Goal: Task Accomplishment & Management: Use online tool/utility

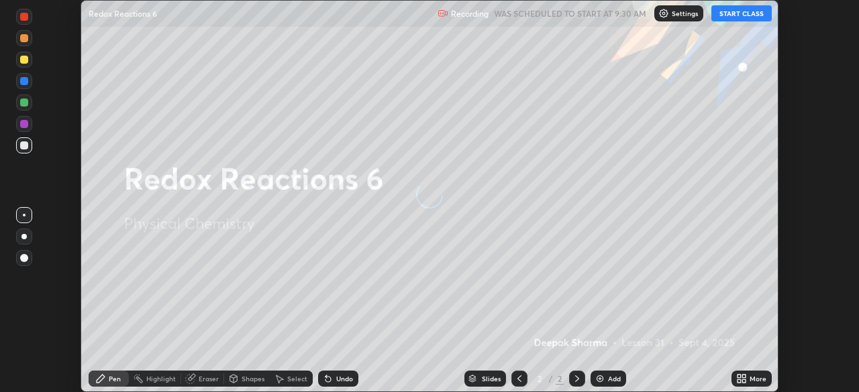
scroll to position [392, 859]
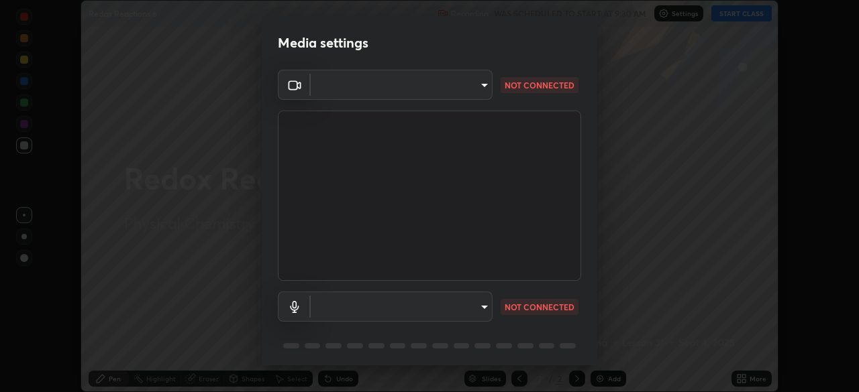
type input "c7661abdb2026871ead36f205add4b28eed2acd2256a3062a57d90756d6a7fda"
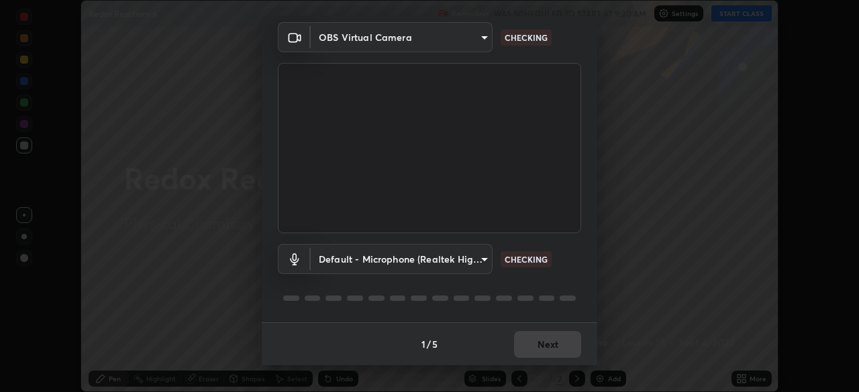
click at [478, 266] on body "Erase all Redox Reactions 6 Recording WAS SCHEDULED TO START AT 9:30 AM Setting…" at bounding box center [429, 196] width 859 height 392
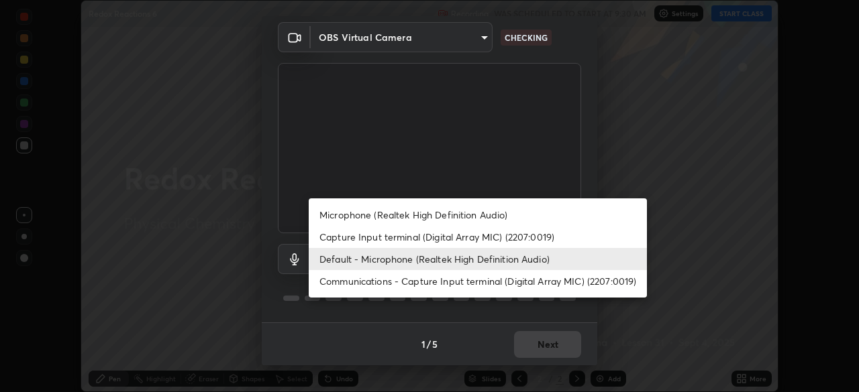
click at [478, 239] on li "Capture Input terminal (Digital Array MIC) (2207:0019)" at bounding box center [478, 237] width 338 height 22
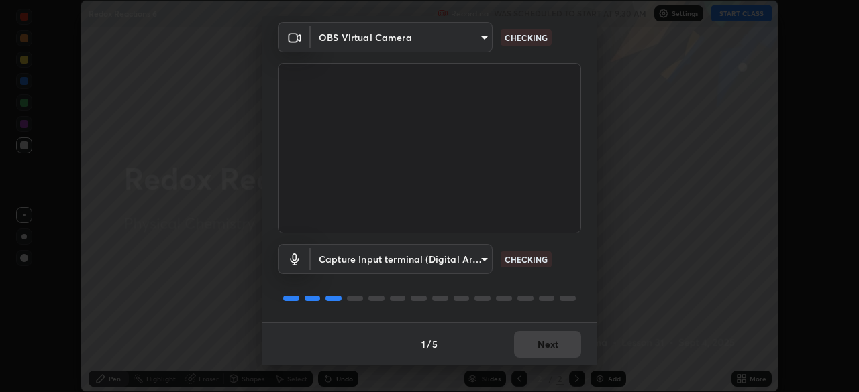
click at [462, 260] on body "Erase all Redox Reactions 6 Recording WAS SCHEDULED TO START AT 9:30 AM Setting…" at bounding box center [429, 196] width 859 height 392
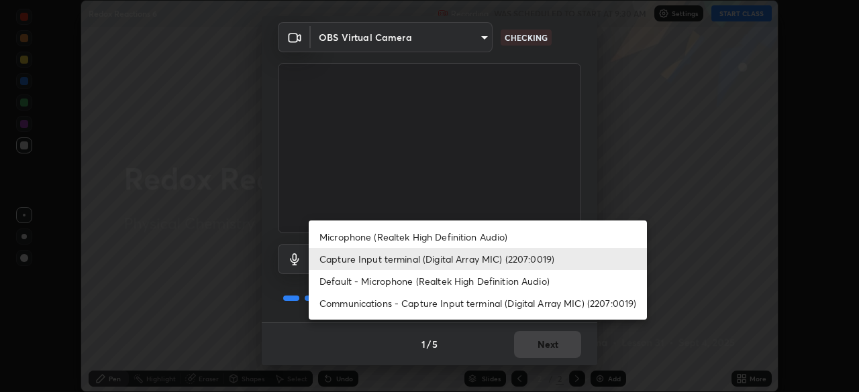
click at [459, 278] on li "Default - Microphone (Realtek High Definition Audio)" at bounding box center [478, 281] width 338 height 22
type input "default"
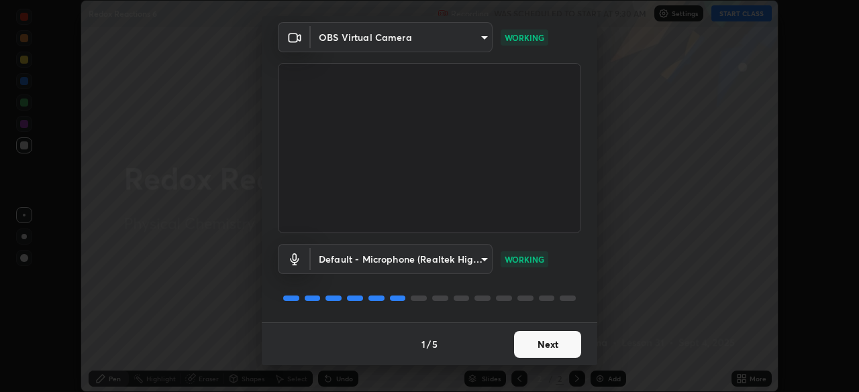
click at [557, 345] on button "Next" at bounding box center [547, 344] width 67 height 27
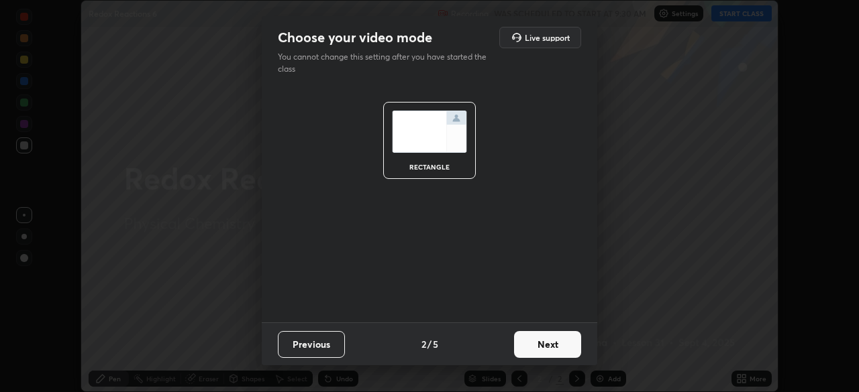
scroll to position [0, 0]
click at [559, 347] on button "Next" at bounding box center [547, 344] width 67 height 27
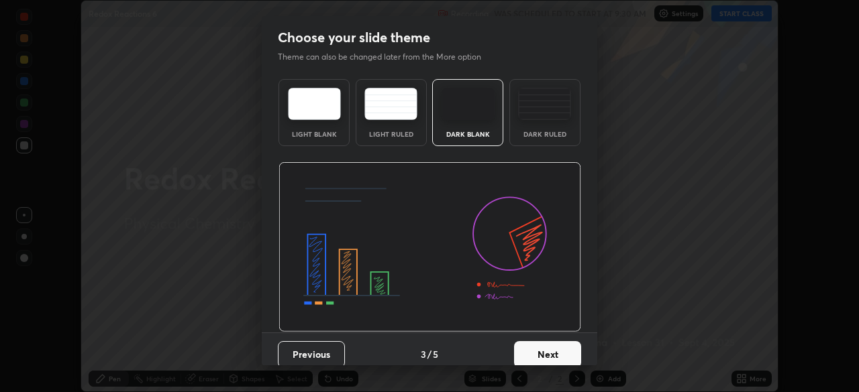
click at [552, 350] on button "Next" at bounding box center [547, 354] width 67 height 27
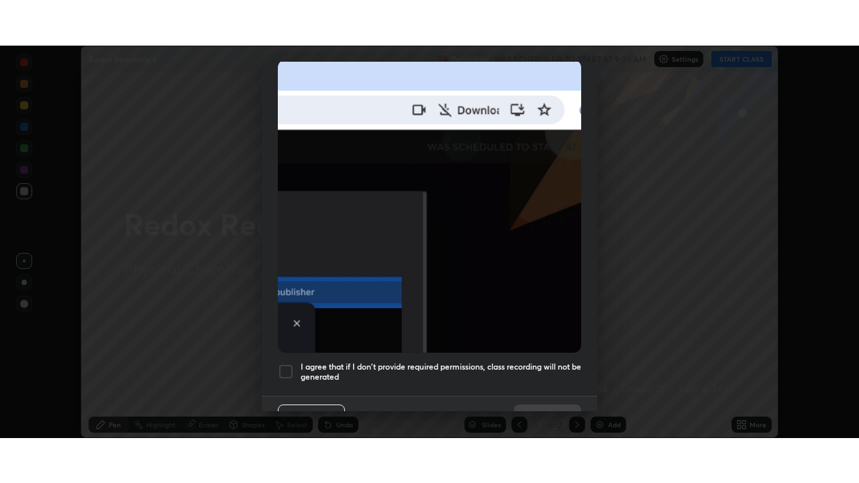
scroll to position [321, 0]
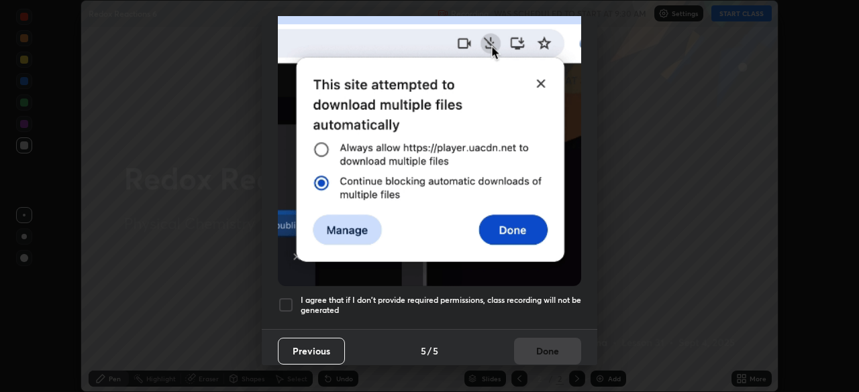
click at [541, 297] on h5 "I agree that if I don't provide required permissions, class recording will not …" at bounding box center [441, 305] width 280 height 21
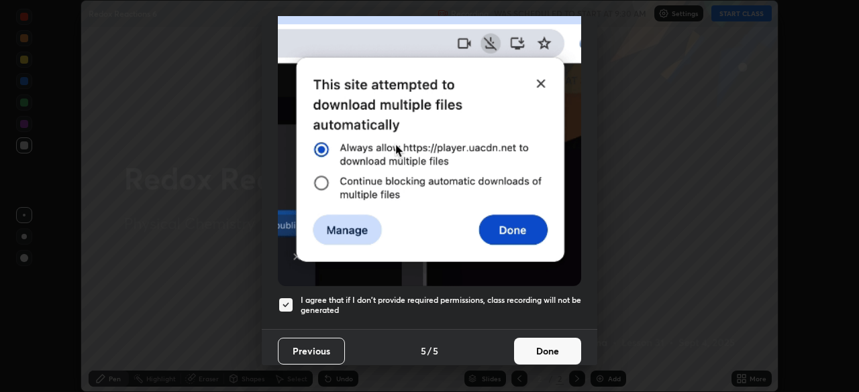
click at [550, 344] on button "Done" at bounding box center [547, 351] width 67 height 27
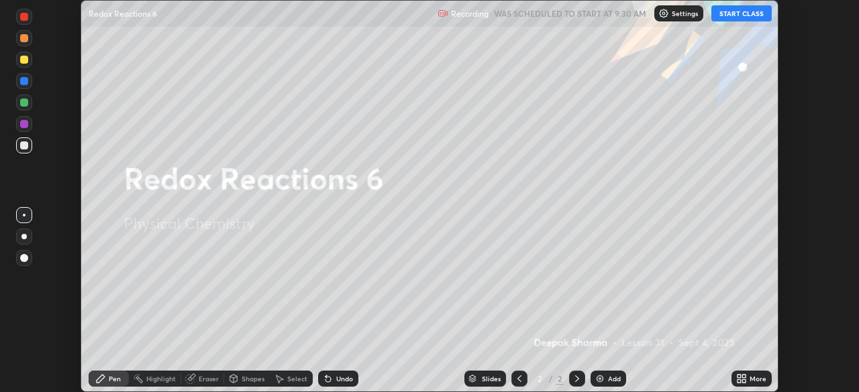
click at [755, 15] on button "START CLASS" at bounding box center [741, 13] width 60 height 16
click at [739, 381] on icon at bounding box center [738, 381] width 3 height 3
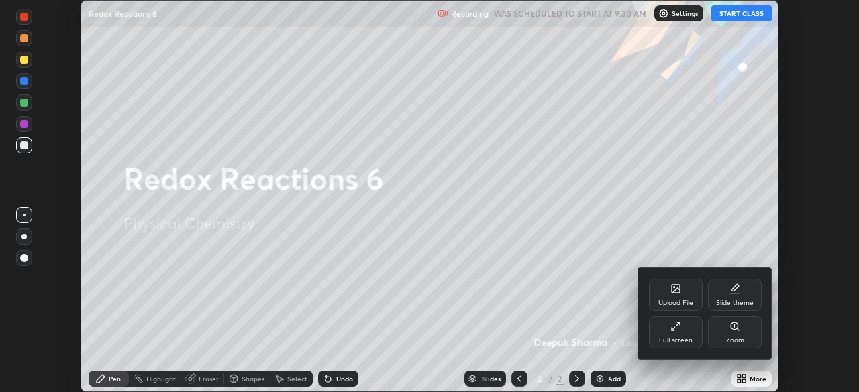
click at [684, 341] on div "Full screen" at bounding box center [676, 340] width 34 height 7
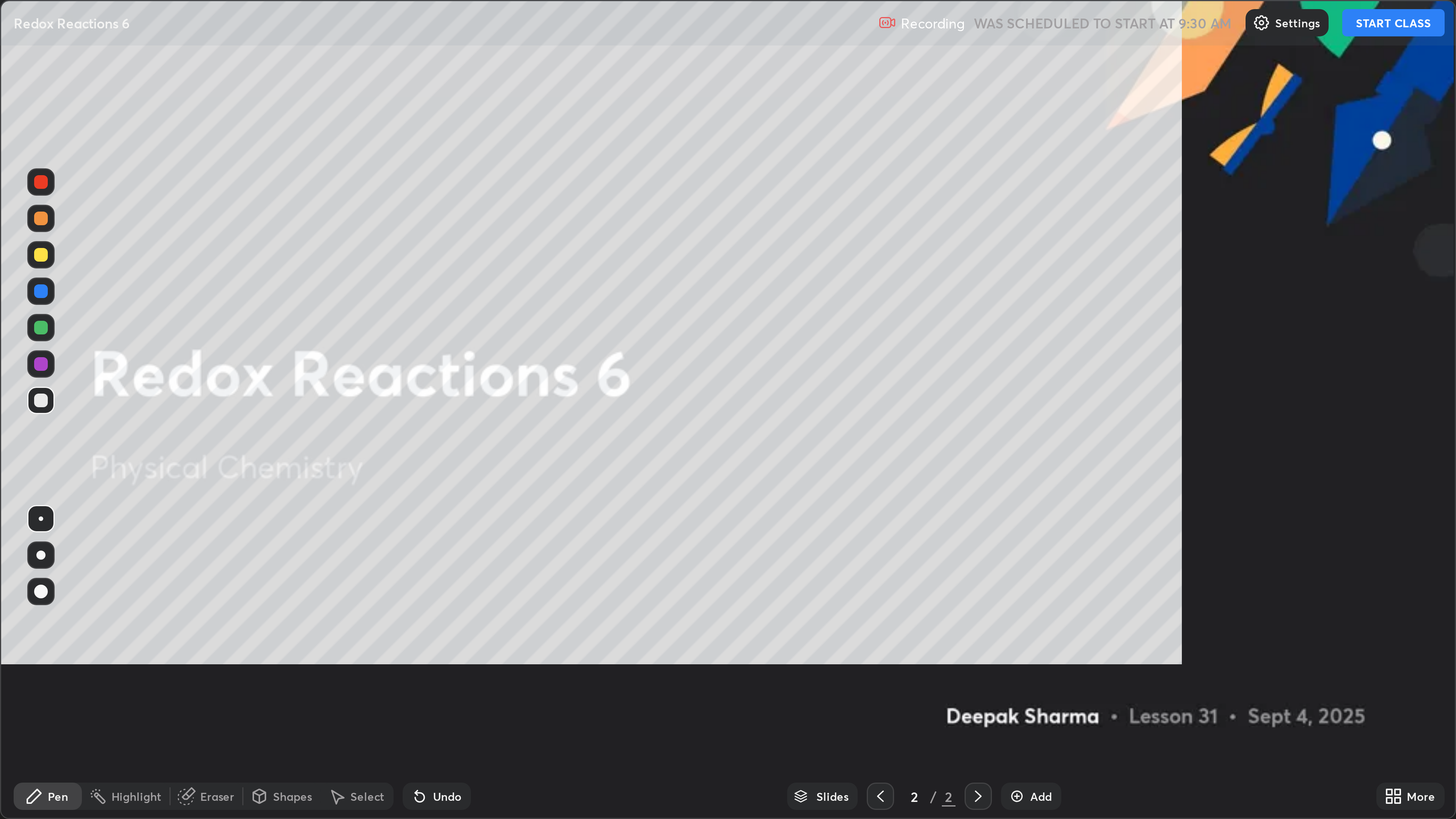
scroll to position [273, 486]
click at [343, 222] on div "Add" at bounding box center [344, 266] width 20 height 9
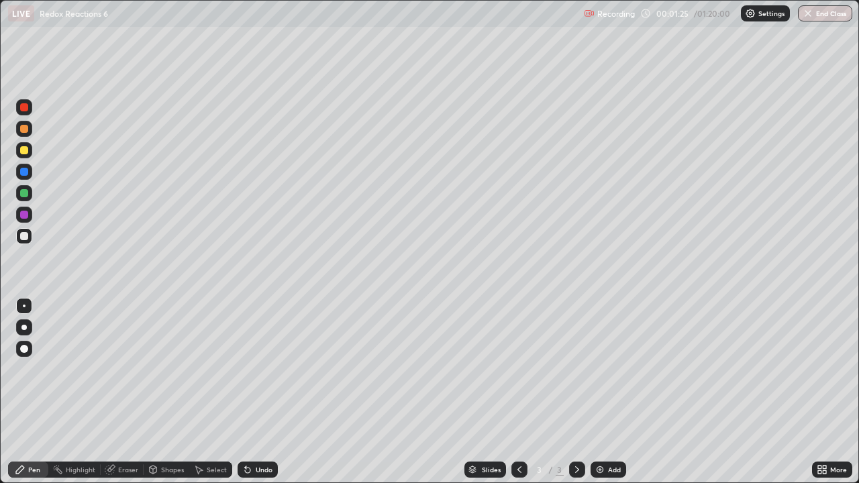
click at [29, 152] on div at bounding box center [24, 150] width 16 height 16
click at [29, 237] on div at bounding box center [24, 236] width 16 height 16
click at [30, 219] on div at bounding box center [24, 215] width 16 height 16
click at [29, 189] on div at bounding box center [24, 193] width 16 height 16
click at [28, 131] on div at bounding box center [24, 129] width 8 height 8
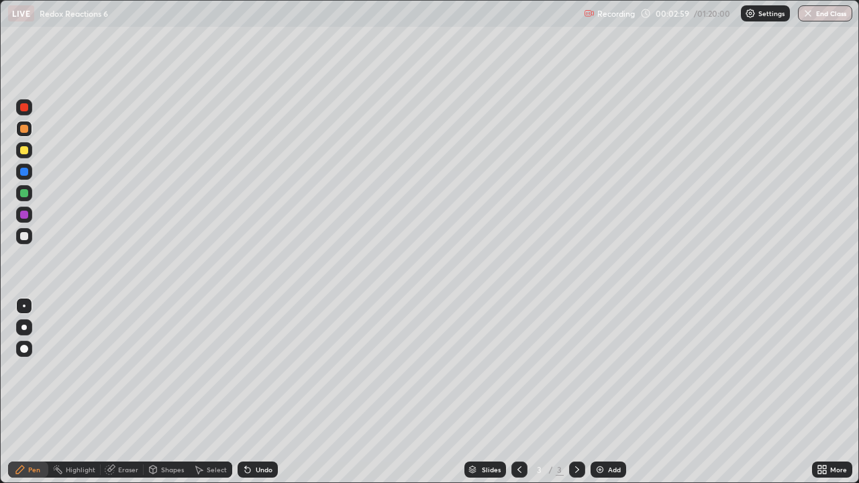
click at [25, 228] on div at bounding box center [24, 236] width 16 height 16
click at [612, 392] on div "Add" at bounding box center [614, 469] width 13 height 7
click at [25, 192] on div at bounding box center [24, 193] width 8 height 8
click at [30, 149] on div at bounding box center [24, 150] width 16 height 16
click at [612, 392] on div "Add" at bounding box center [614, 469] width 13 height 7
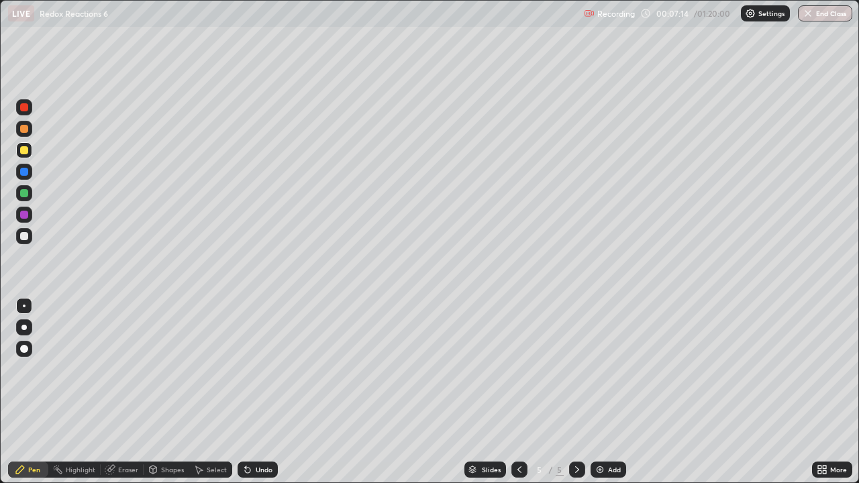
click at [27, 190] on div at bounding box center [24, 193] width 8 height 8
click at [262, 392] on div "Undo" at bounding box center [264, 469] width 17 height 7
click at [598, 392] on img at bounding box center [599, 469] width 11 height 11
click at [161, 392] on div "Shapes" at bounding box center [172, 469] width 23 height 7
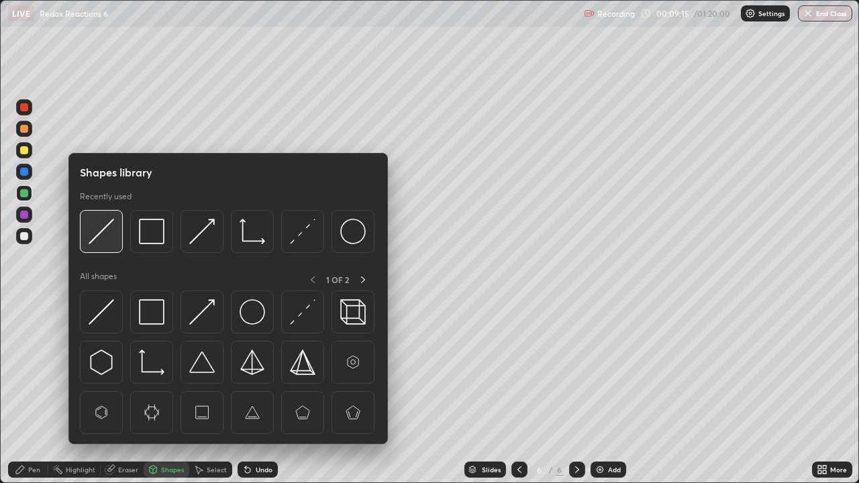
click at [109, 223] on img at bounding box center [101, 231] width 25 height 25
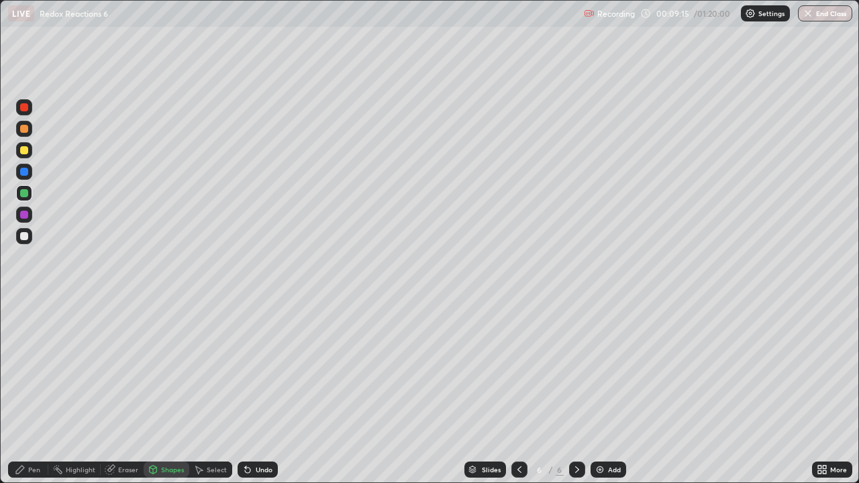
click at [30, 149] on div at bounding box center [24, 150] width 16 height 16
click at [262, 392] on div "Undo" at bounding box center [264, 469] width 17 height 7
click at [39, 392] on div "Pen" at bounding box center [34, 469] width 12 height 7
click at [30, 195] on div at bounding box center [24, 193] width 16 height 16
click at [22, 237] on div at bounding box center [24, 236] width 8 height 8
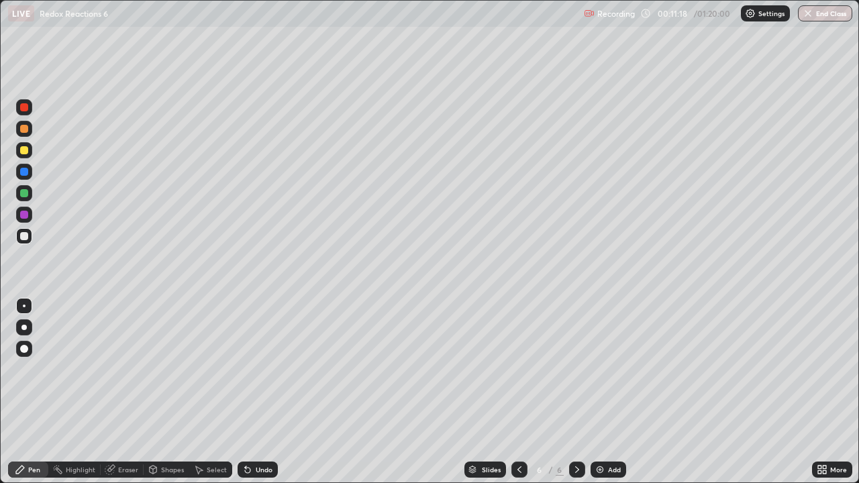
click at [519, 392] on icon at bounding box center [519, 469] width 11 height 11
click at [576, 392] on icon at bounding box center [577, 469] width 11 height 11
click at [23, 125] on div at bounding box center [24, 129] width 8 height 8
click at [518, 392] on icon at bounding box center [519, 469] width 11 height 11
click at [576, 392] on icon at bounding box center [577, 469] width 11 height 11
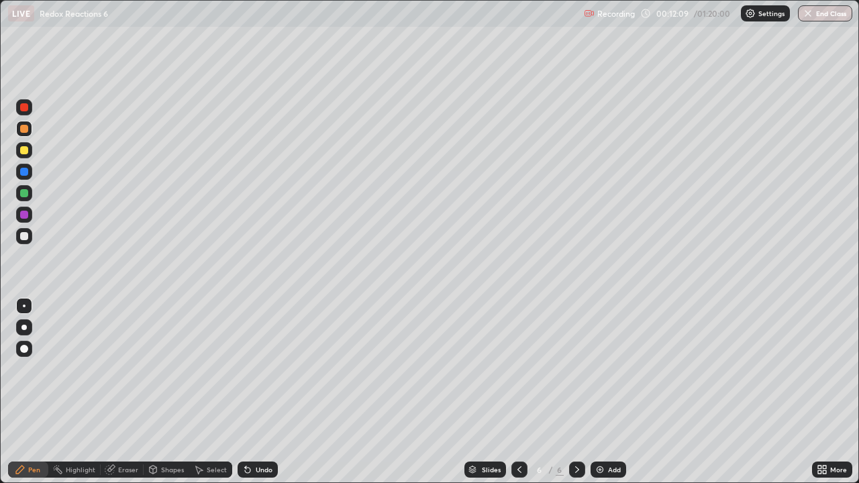
click at [518, 392] on icon at bounding box center [519, 469] width 11 height 11
click at [582, 392] on div at bounding box center [577, 470] width 16 height 16
click at [252, 392] on div "Undo" at bounding box center [257, 470] width 40 height 16
click at [519, 392] on icon at bounding box center [519, 469] width 11 height 11
click at [576, 392] on icon at bounding box center [577, 469] width 11 height 11
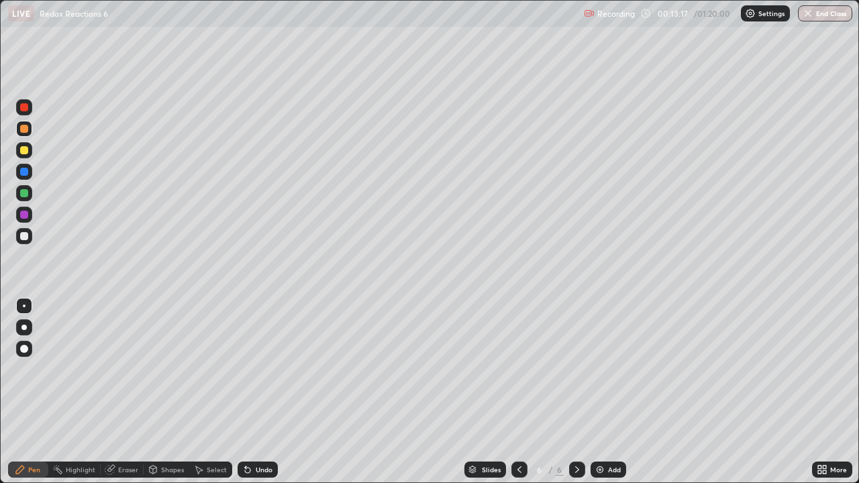
click at [31, 235] on div at bounding box center [24, 236] width 16 height 16
click at [518, 392] on icon at bounding box center [519, 469] width 4 height 7
click at [576, 392] on icon at bounding box center [577, 469] width 11 height 11
click at [31, 174] on div at bounding box center [24, 172] width 16 height 16
click at [519, 392] on icon at bounding box center [519, 469] width 11 height 11
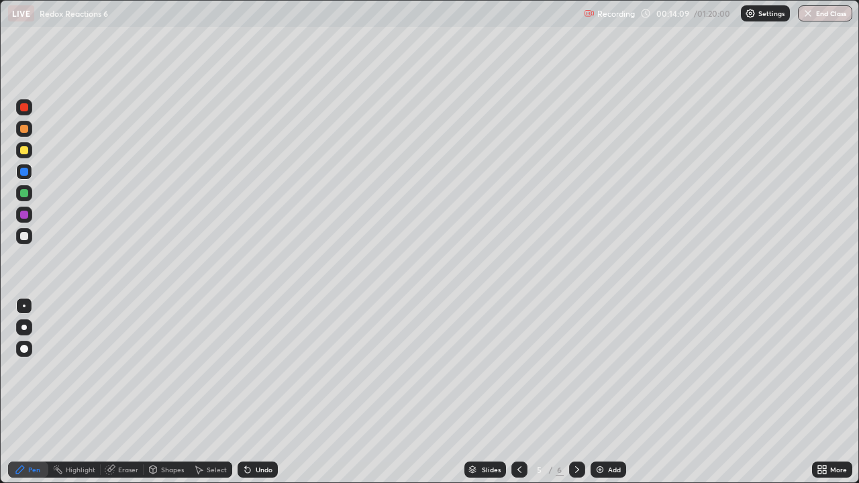
click at [578, 392] on icon at bounding box center [577, 469] width 11 height 11
click at [24, 230] on div at bounding box center [24, 236] width 16 height 16
click at [606, 392] on div "Add" at bounding box center [608, 470] width 36 height 16
click at [32, 150] on div at bounding box center [24, 150] width 16 height 16
click at [128, 392] on div "Eraser" at bounding box center [128, 469] width 20 height 7
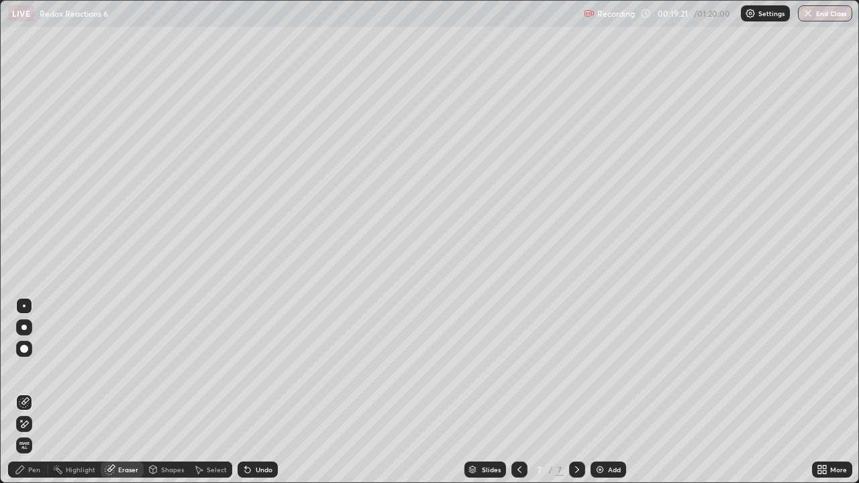
click at [28, 345] on div at bounding box center [24, 349] width 16 height 16
click at [28, 392] on div "Pen" at bounding box center [28, 470] width 40 height 16
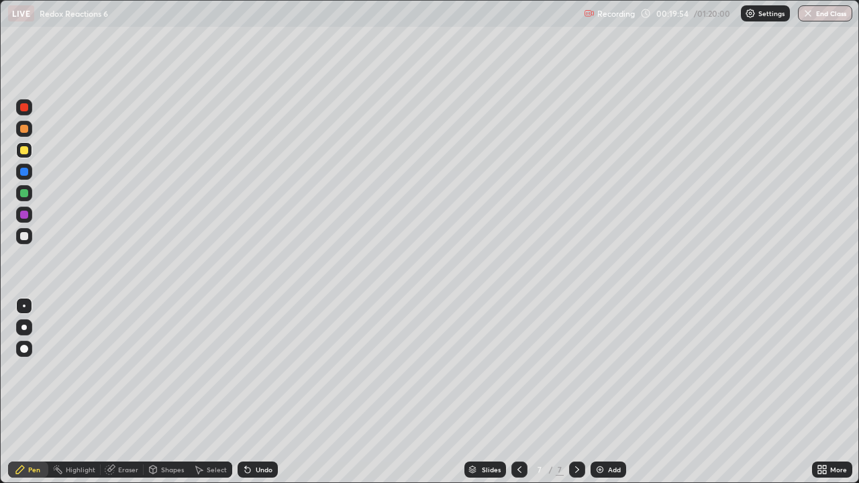
click at [31, 191] on div at bounding box center [24, 193] width 16 height 16
click at [256, 392] on div "Undo" at bounding box center [264, 469] width 17 height 7
click at [250, 392] on icon at bounding box center [247, 469] width 11 height 11
click at [122, 392] on div "Eraser" at bounding box center [128, 469] width 20 height 7
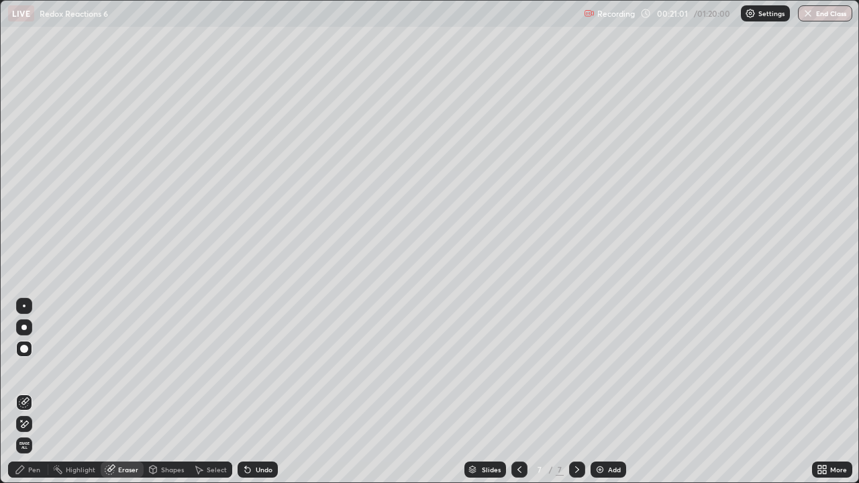
click at [25, 392] on div "Pen" at bounding box center [28, 470] width 40 height 16
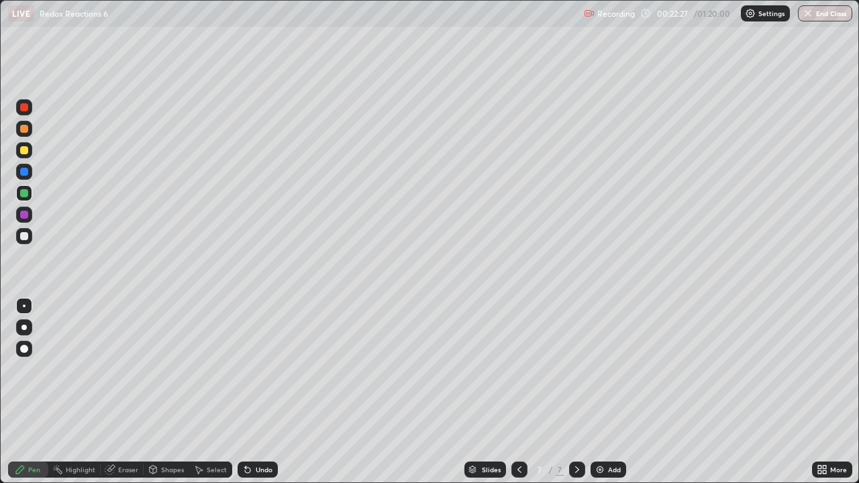
click at [522, 392] on icon at bounding box center [519, 469] width 11 height 11
click at [575, 392] on div at bounding box center [577, 470] width 16 height 16
click at [602, 392] on img at bounding box center [599, 469] width 11 height 11
click at [29, 127] on div at bounding box center [24, 129] width 16 height 16
click at [28, 170] on div at bounding box center [24, 172] width 8 height 8
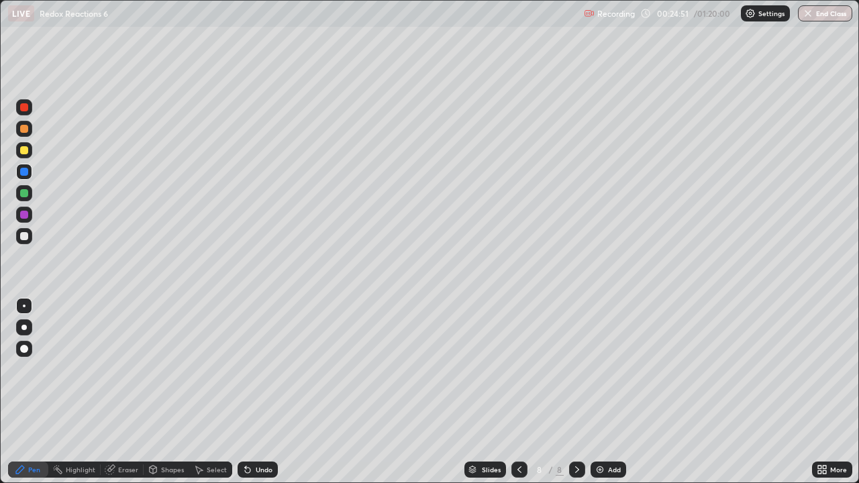
click at [520, 392] on div at bounding box center [519, 470] width 16 height 16
click at [517, 392] on icon at bounding box center [519, 469] width 11 height 11
click at [576, 392] on icon at bounding box center [577, 469] width 11 height 11
click at [258, 392] on div "Undo" at bounding box center [264, 469] width 17 height 7
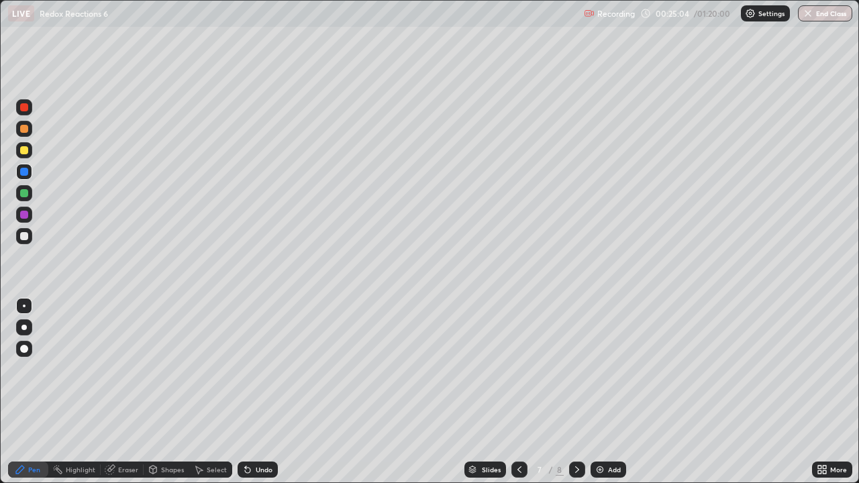
click at [578, 392] on icon at bounding box center [577, 469] width 11 height 11
click at [518, 392] on icon at bounding box center [519, 469] width 11 height 11
click at [604, 392] on div "Add" at bounding box center [608, 470] width 36 height 16
click at [26, 153] on div at bounding box center [24, 150] width 8 height 8
click at [28, 125] on div at bounding box center [24, 129] width 16 height 16
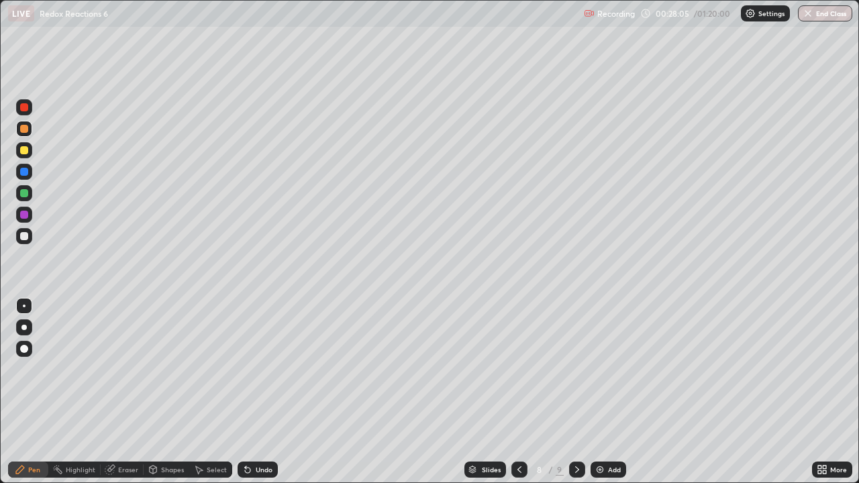
click at [23, 231] on div at bounding box center [24, 236] width 16 height 16
click at [29, 193] on div at bounding box center [24, 193] width 16 height 16
click at [25, 236] on div at bounding box center [24, 236] width 8 height 8
click at [24, 191] on div at bounding box center [24, 193] width 8 height 8
click at [603, 392] on img at bounding box center [599, 469] width 11 height 11
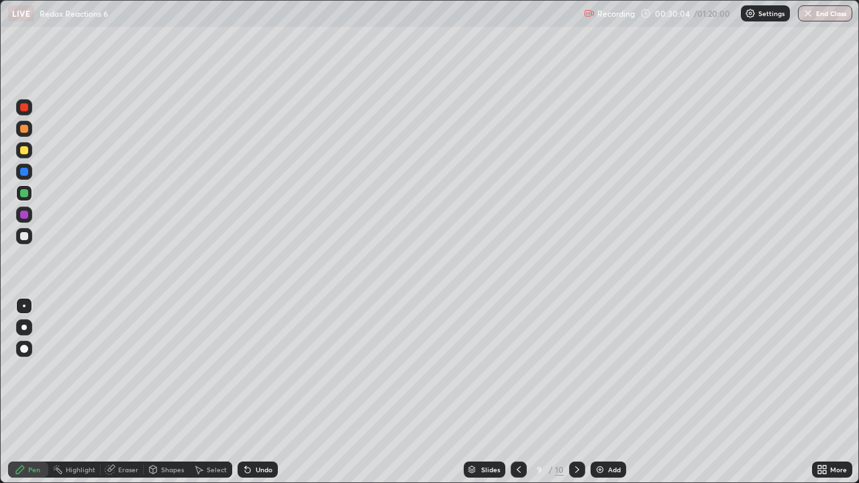
click at [29, 131] on div at bounding box center [24, 129] width 16 height 16
click at [252, 392] on div "Undo" at bounding box center [257, 470] width 40 height 16
click at [250, 392] on icon at bounding box center [247, 469] width 11 height 11
click at [517, 392] on icon at bounding box center [518, 469] width 11 height 11
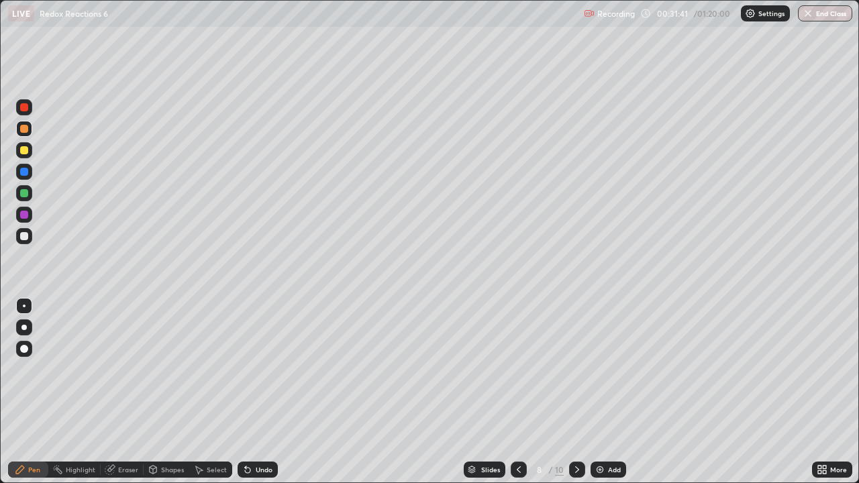
click at [576, 392] on icon at bounding box center [577, 469] width 11 height 11
click at [30, 192] on div at bounding box center [24, 193] width 16 height 16
click at [29, 173] on div at bounding box center [24, 172] width 16 height 16
click at [29, 214] on div at bounding box center [24, 215] width 16 height 16
click at [31, 239] on div at bounding box center [24, 236] width 16 height 16
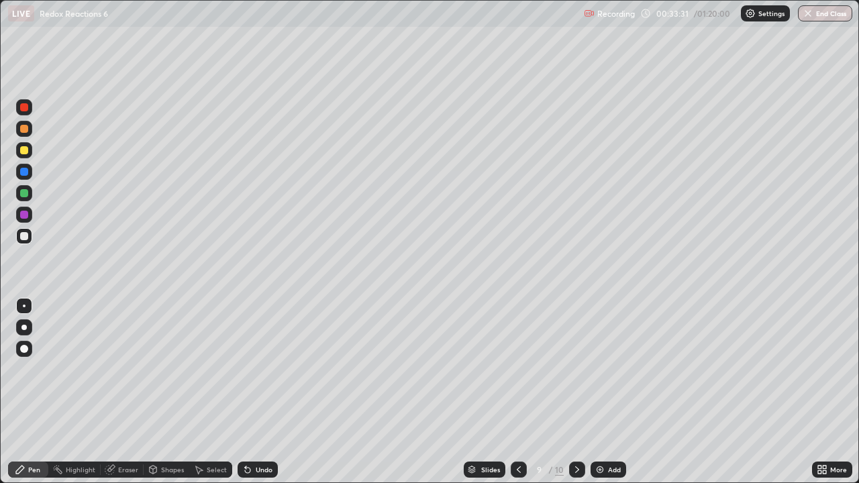
click at [519, 392] on icon at bounding box center [518, 469] width 11 height 11
click at [576, 392] on icon at bounding box center [577, 469] width 11 height 11
click at [517, 392] on icon at bounding box center [518, 469] width 11 height 11
click at [576, 392] on icon at bounding box center [577, 469] width 11 height 11
click at [517, 392] on icon at bounding box center [518, 469] width 11 height 11
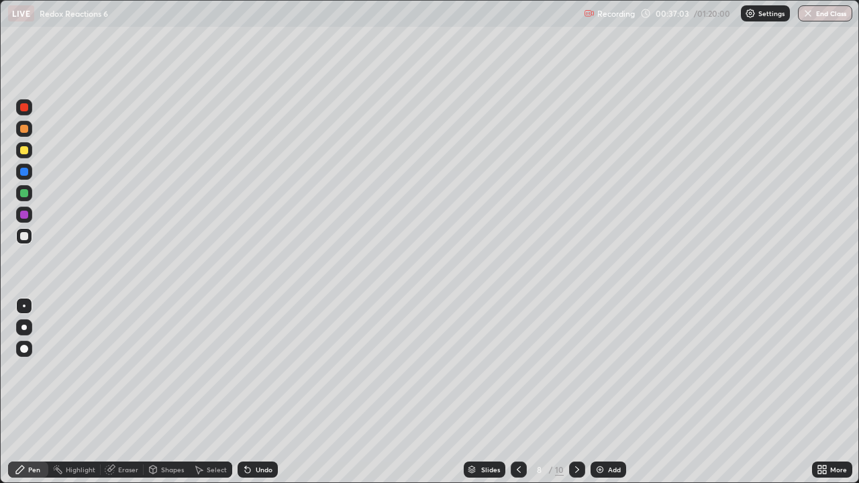
click at [576, 392] on icon at bounding box center [577, 469] width 11 height 11
click at [604, 392] on div "Add" at bounding box center [608, 470] width 36 height 16
click at [24, 151] on div at bounding box center [24, 150] width 8 height 8
click at [166, 392] on div "Shapes" at bounding box center [172, 469] width 23 height 7
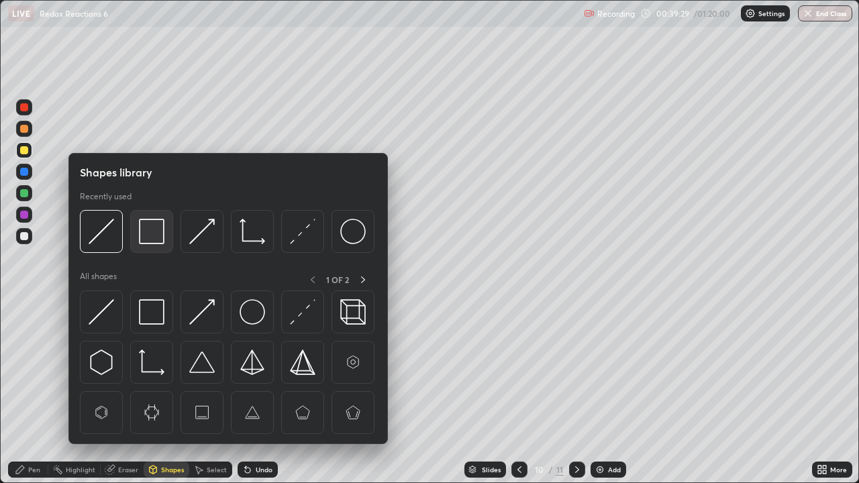
click at [156, 230] on img at bounding box center [151, 231] width 25 height 25
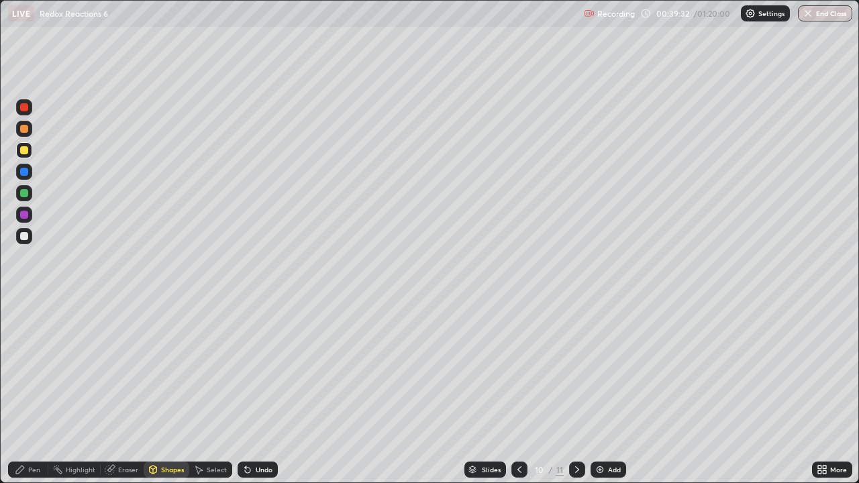
click at [127, 392] on div "Eraser" at bounding box center [128, 469] width 20 height 7
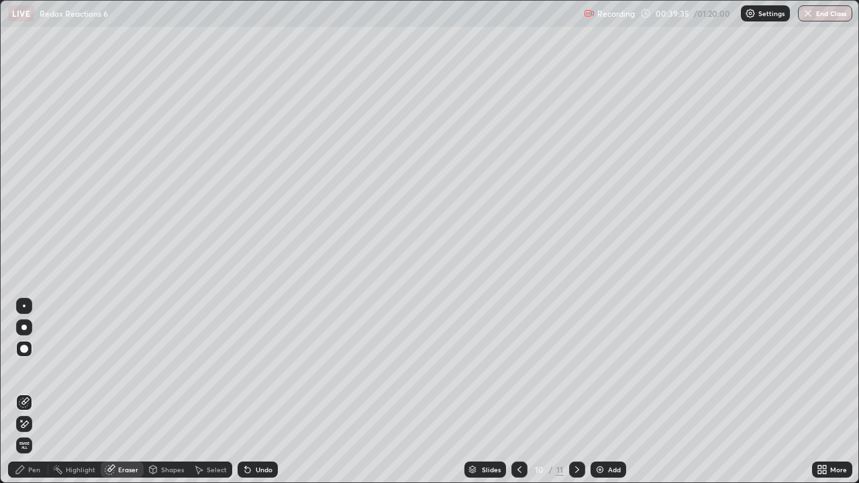
click at [38, 392] on div "Pen" at bounding box center [34, 469] width 12 height 7
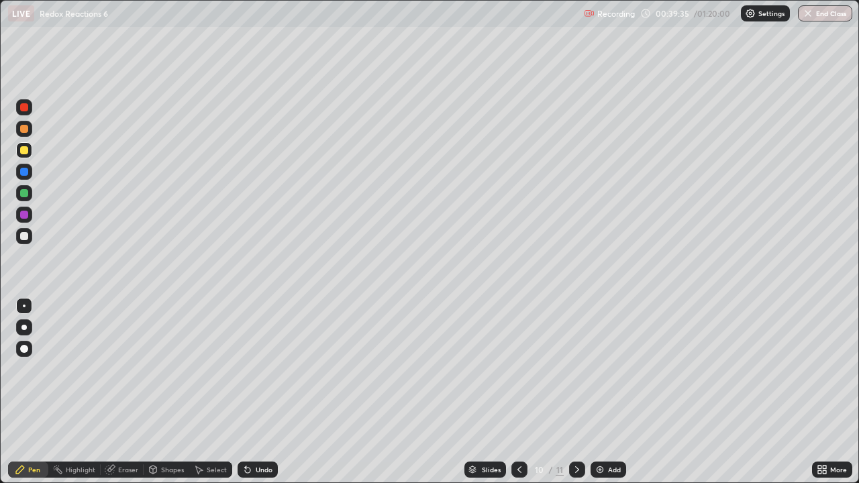
click at [29, 172] on div at bounding box center [24, 172] width 16 height 16
click at [166, 392] on div "Shapes" at bounding box center [172, 469] width 23 height 7
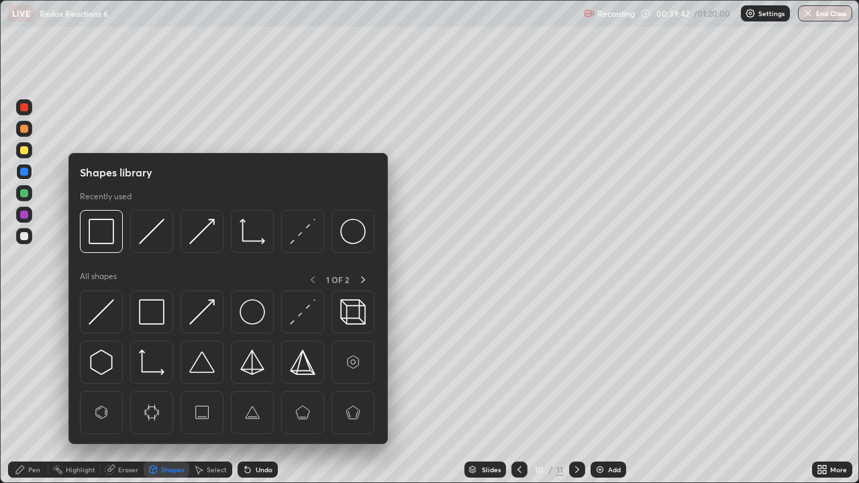
click at [29, 150] on div at bounding box center [24, 150] width 16 height 16
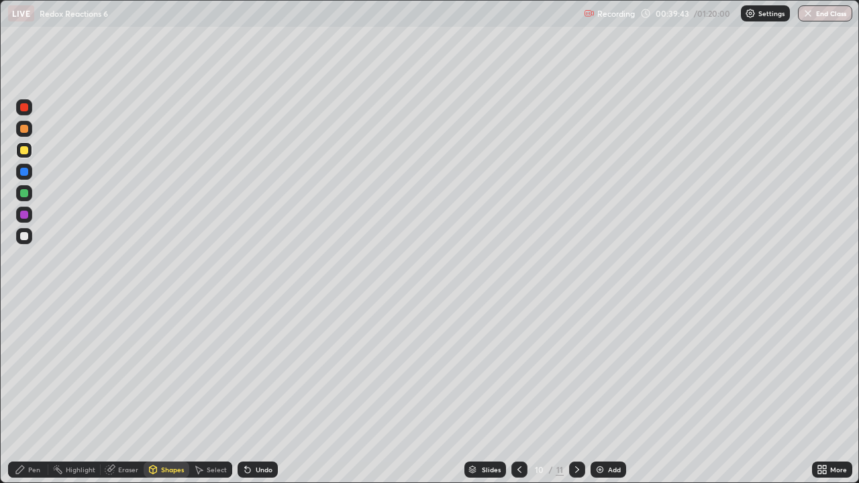
click at [36, 392] on div "Pen" at bounding box center [28, 470] width 40 height 16
click at [258, 392] on div "Undo" at bounding box center [264, 469] width 17 height 7
click at [28, 174] on div at bounding box center [24, 172] width 16 height 16
click at [170, 392] on div "Shapes" at bounding box center [172, 469] width 23 height 7
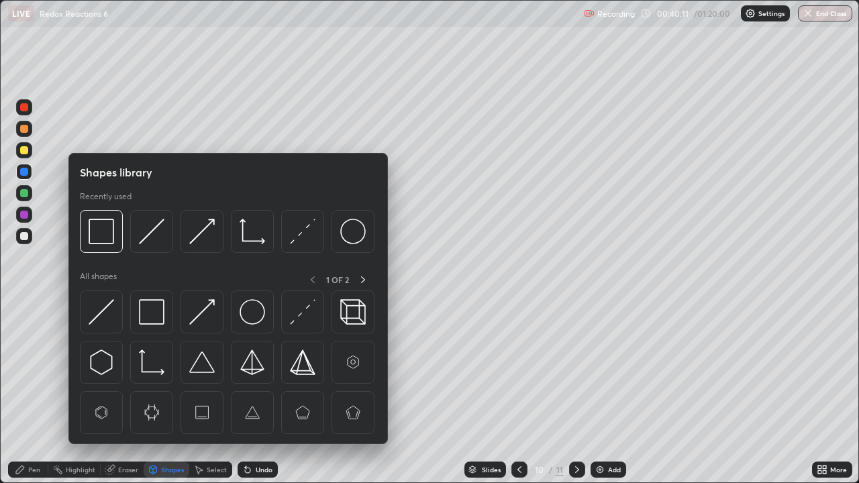
click at [34, 392] on div "Pen" at bounding box center [34, 469] width 12 height 7
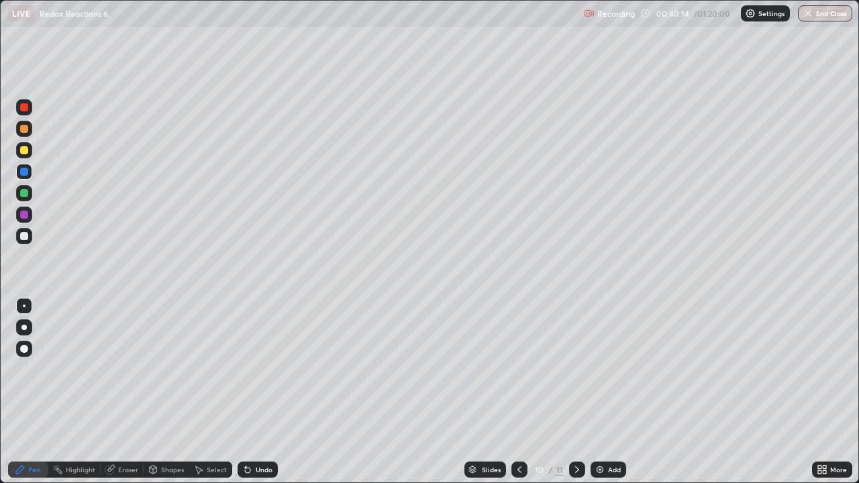
click at [31, 193] on div at bounding box center [24, 193] width 16 height 16
click at [260, 392] on div "Undo" at bounding box center [264, 469] width 17 height 7
click at [30, 236] on div at bounding box center [24, 236] width 16 height 16
click at [32, 216] on div at bounding box center [24, 215] width 16 height 16
click at [29, 193] on div at bounding box center [24, 193] width 16 height 16
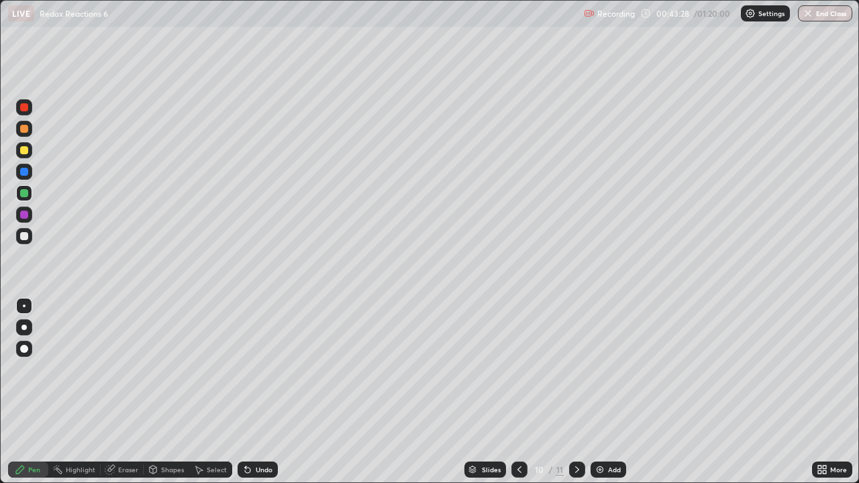
click at [30, 237] on div at bounding box center [24, 236] width 16 height 16
click at [32, 209] on div at bounding box center [24, 215] width 16 height 16
click at [25, 166] on div at bounding box center [24, 172] width 16 height 16
click at [25, 107] on div at bounding box center [24, 107] width 8 height 8
click at [32, 215] on div at bounding box center [24, 215] width 16 height 16
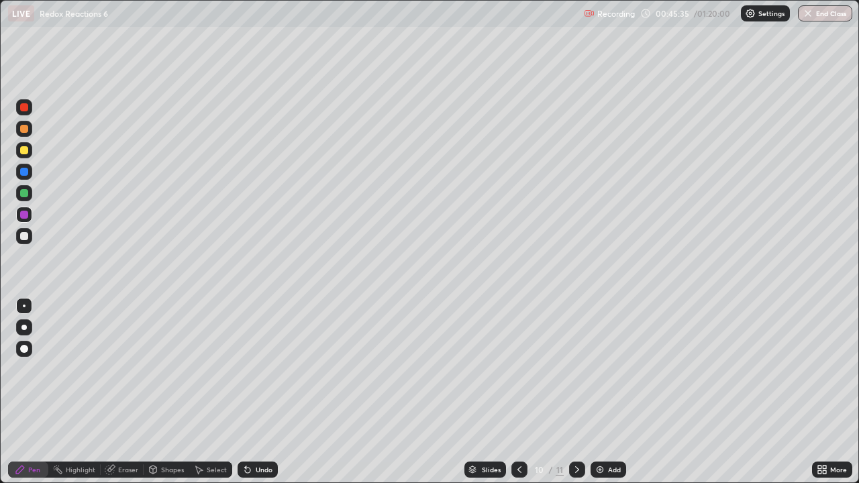
click at [30, 152] on div at bounding box center [24, 150] width 16 height 16
click at [25, 107] on div at bounding box center [24, 107] width 8 height 8
click at [23, 131] on div at bounding box center [24, 129] width 8 height 8
click at [117, 392] on div "Eraser" at bounding box center [122, 470] width 43 height 16
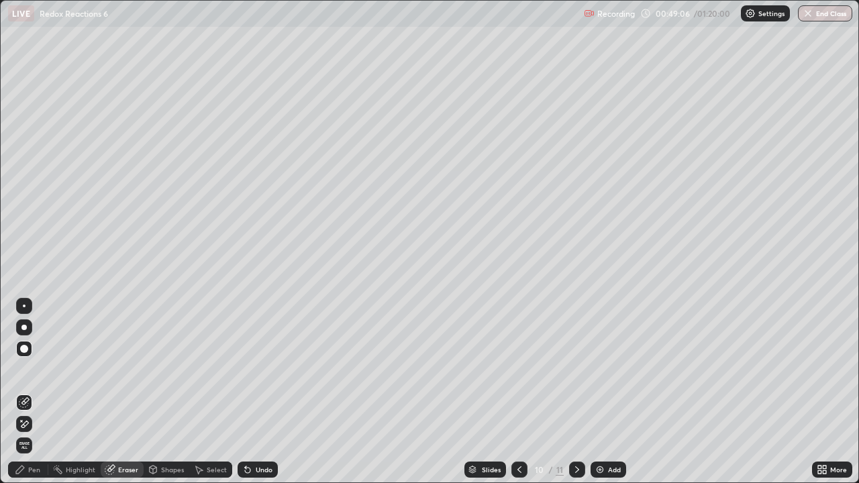
click at [25, 392] on icon at bounding box center [20, 469] width 11 height 11
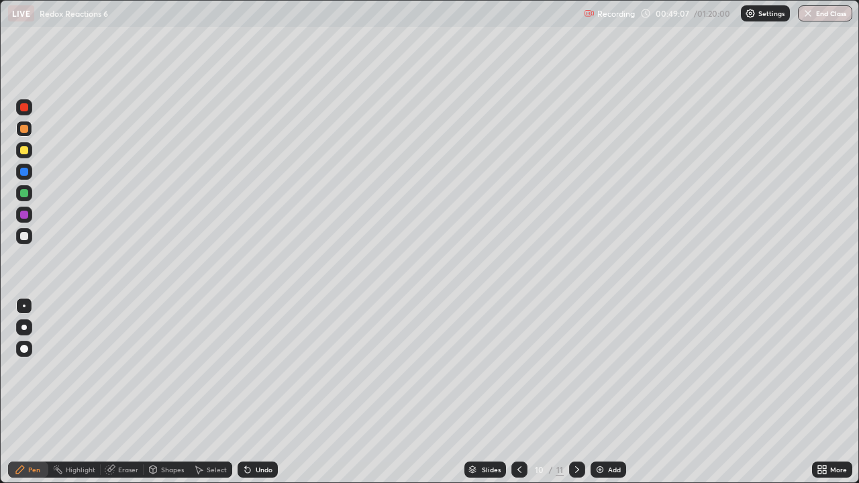
click at [30, 234] on div at bounding box center [24, 236] width 16 height 16
click at [31, 127] on div at bounding box center [24, 129] width 16 height 16
click at [29, 237] on div at bounding box center [24, 236] width 16 height 16
click at [30, 167] on div at bounding box center [24, 172] width 16 height 16
click at [609, 392] on div "Add" at bounding box center [614, 469] width 13 height 7
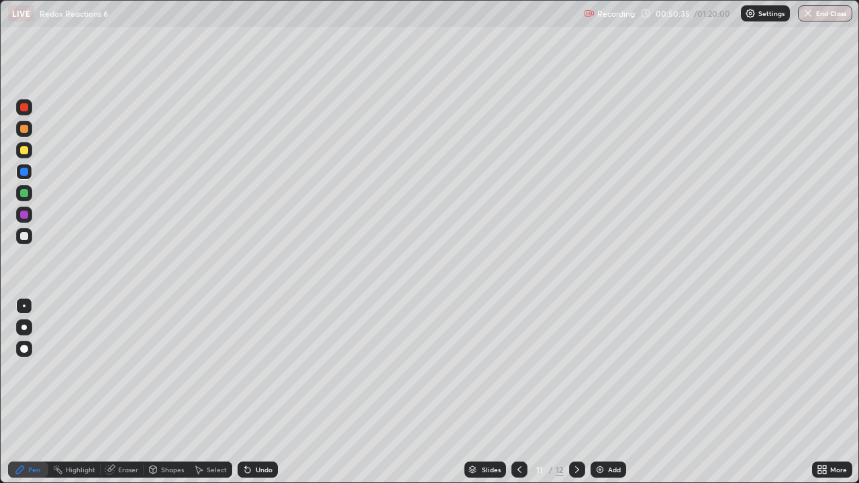
click at [523, 392] on div at bounding box center [519, 470] width 16 height 16
click at [576, 392] on icon at bounding box center [577, 469] width 11 height 11
click at [517, 392] on icon at bounding box center [519, 469] width 11 height 11
click at [30, 191] on div at bounding box center [24, 193] width 16 height 16
click at [30, 170] on div at bounding box center [24, 172] width 16 height 16
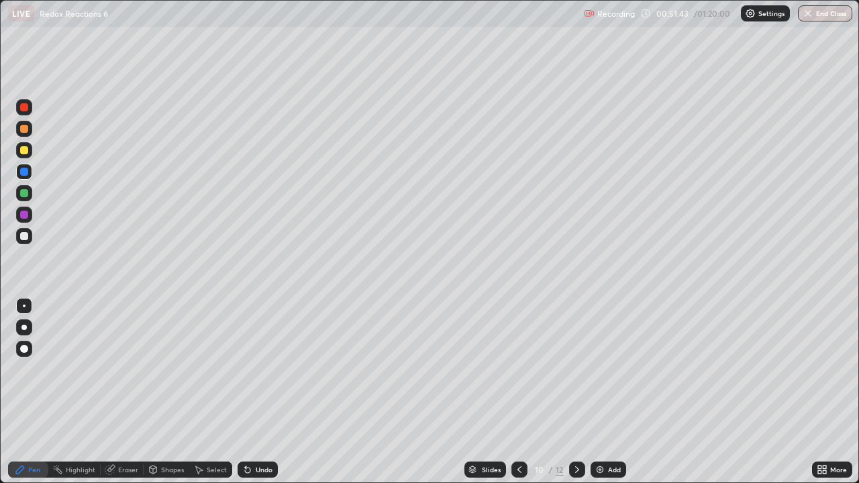
click at [28, 241] on div at bounding box center [24, 236] width 16 height 16
click at [25, 215] on div at bounding box center [24, 215] width 8 height 8
click at [577, 392] on icon at bounding box center [577, 469] width 11 height 11
click at [519, 392] on icon at bounding box center [519, 469] width 11 height 11
click at [601, 392] on img at bounding box center [599, 469] width 11 height 11
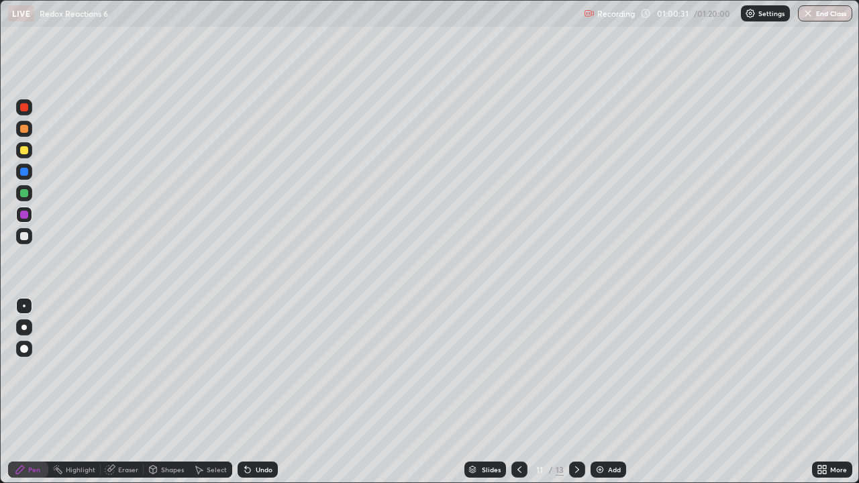
click at [28, 151] on div at bounding box center [24, 150] width 8 height 8
click at [519, 392] on icon at bounding box center [519, 469] width 11 height 11
click at [576, 392] on icon at bounding box center [577, 469] width 11 height 11
click at [32, 235] on div at bounding box center [24, 236] width 16 height 16
click at [31, 192] on div at bounding box center [24, 193] width 16 height 16
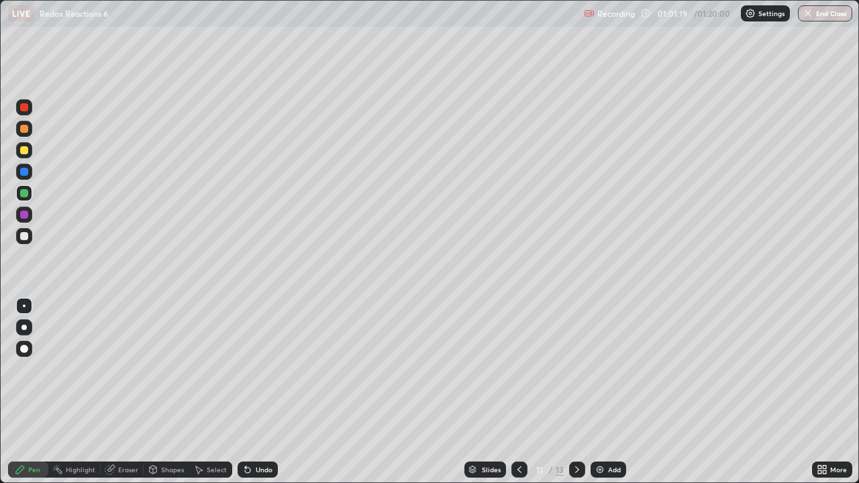
click at [518, 392] on icon at bounding box center [519, 469] width 11 height 11
click at [576, 392] on icon at bounding box center [577, 469] width 11 height 11
click at [518, 392] on icon at bounding box center [519, 469] width 11 height 11
click at [576, 392] on icon at bounding box center [577, 469] width 11 height 11
click at [30, 128] on div at bounding box center [24, 129] width 16 height 16
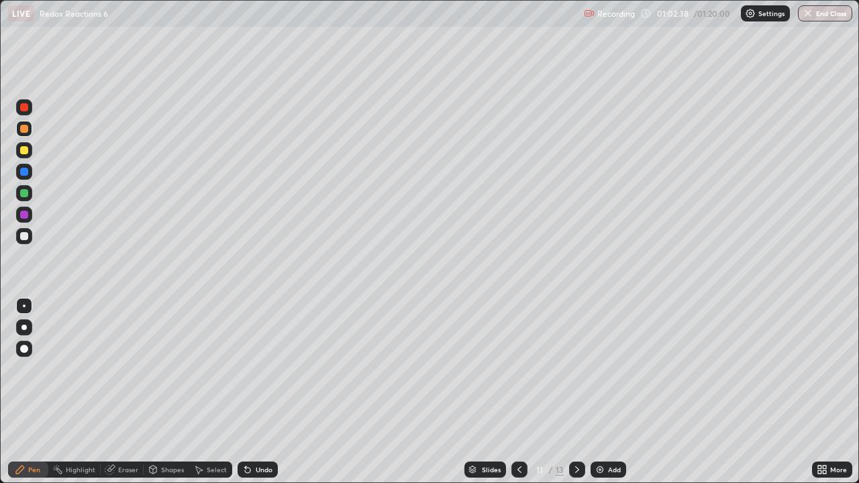
click at [31, 172] on div at bounding box center [24, 172] width 16 height 16
click at [26, 127] on div at bounding box center [24, 129] width 8 height 8
click at [30, 169] on div at bounding box center [24, 172] width 16 height 16
click at [30, 149] on div at bounding box center [24, 150] width 16 height 16
click at [596, 392] on img at bounding box center [599, 469] width 11 height 11
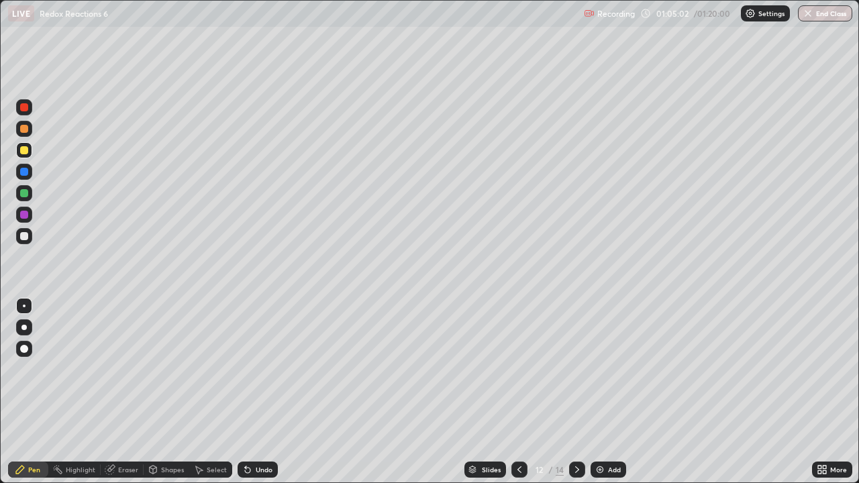
click at [31, 196] on div at bounding box center [24, 193] width 16 height 16
click at [25, 127] on div at bounding box center [24, 129] width 8 height 8
click at [516, 392] on icon at bounding box center [519, 469] width 11 height 11
click at [576, 392] on icon at bounding box center [577, 469] width 11 height 11
click at [518, 392] on icon at bounding box center [519, 469] width 4 height 7
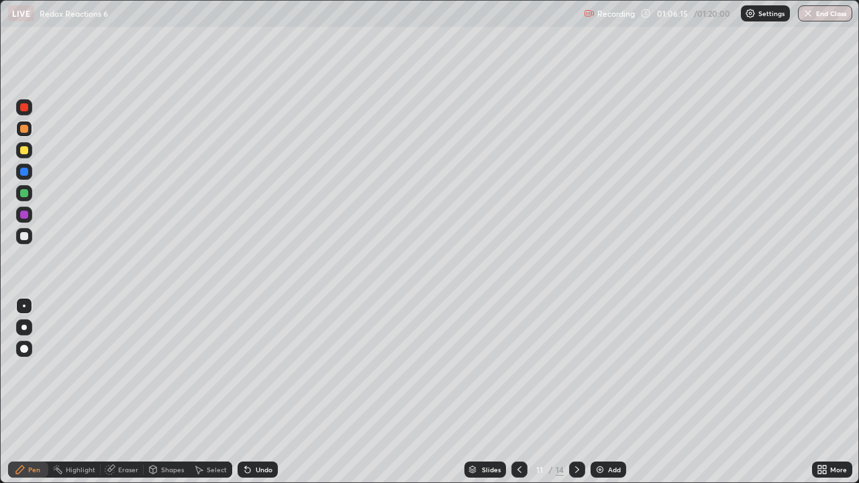
click at [257, 392] on div "Undo" at bounding box center [264, 469] width 17 height 7
click at [575, 392] on icon at bounding box center [577, 469] width 4 height 7
click at [518, 392] on icon at bounding box center [519, 469] width 11 height 11
click at [576, 392] on icon at bounding box center [577, 469] width 11 height 11
click at [518, 392] on icon at bounding box center [519, 469] width 11 height 11
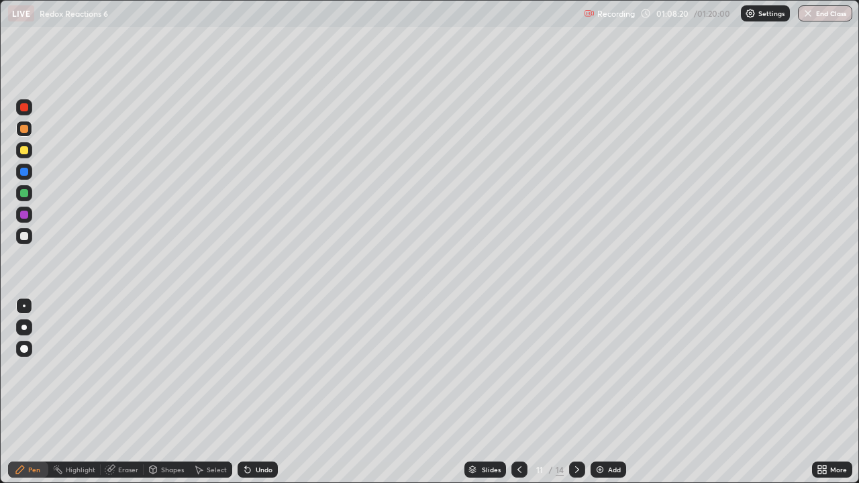
click at [574, 392] on icon at bounding box center [577, 469] width 11 height 11
click at [518, 392] on icon at bounding box center [519, 469] width 11 height 11
click at [576, 392] on icon at bounding box center [577, 469] width 11 height 11
click at [578, 392] on icon at bounding box center [577, 469] width 11 height 11
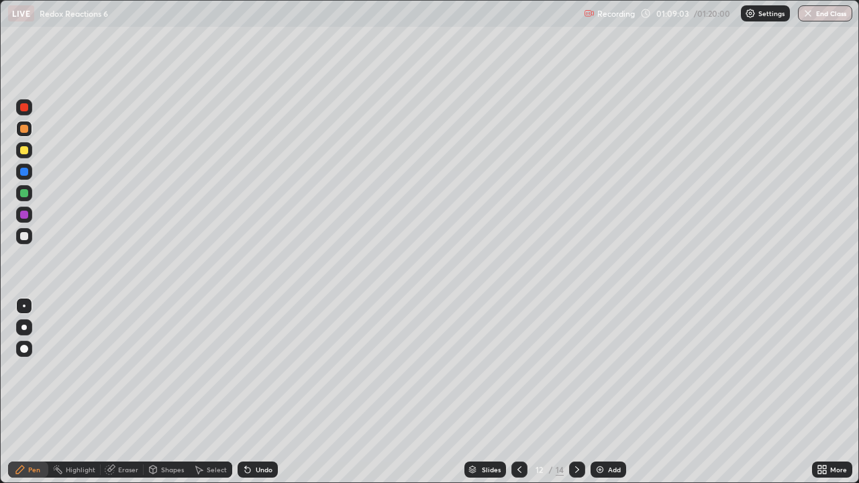
click at [576, 392] on icon at bounding box center [577, 469] width 11 height 11
click at [518, 392] on icon at bounding box center [519, 469] width 11 height 11
click at [603, 392] on img at bounding box center [599, 469] width 11 height 11
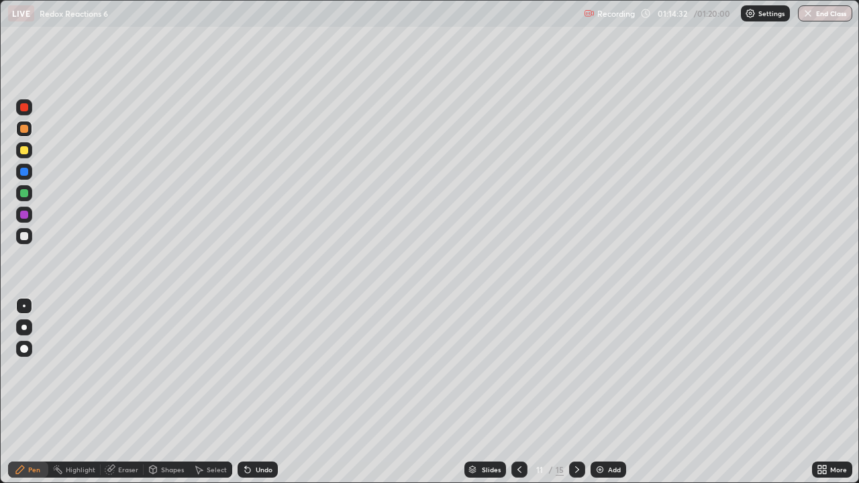
click at [30, 233] on div at bounding box center [24, 236] width 16 height 16
click at [29, 155] on div at bounding box center [24, 150] width 16 height 16
click at [30, 235] on div at bounding box center [24, 236] width 16 height 16
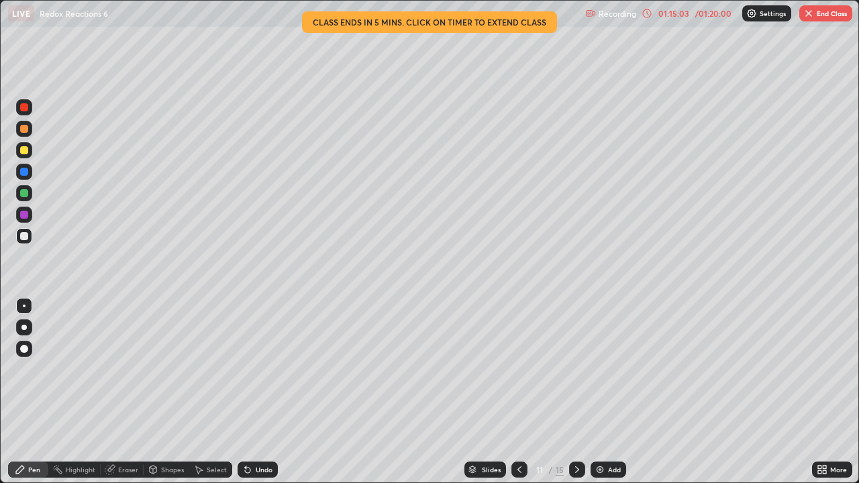
click at [31, 154] on div at bounding box center [24, 150] width 16 height 16
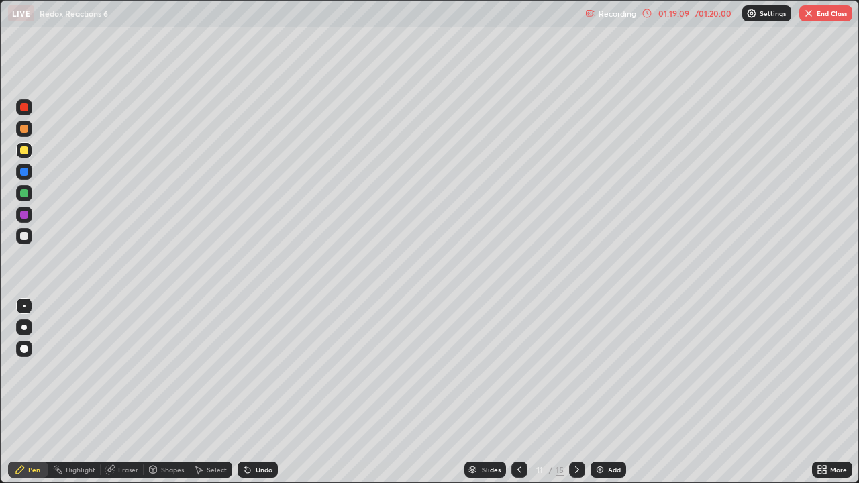
click at [576, 392] on icon at bounding box center [577, 469] width 11 height 11
click at [570, 392] on div at bounding box center [577, 470] width 16 height 16
click at [576, 392] on icon at bounding box center [577, 469] width 11 height 11
click at [574, 392] on icon at bounding box center [577, 469] width 11 height 11
click at [576, 392] on icon at bounding box center [577, 469] width 11 height 11
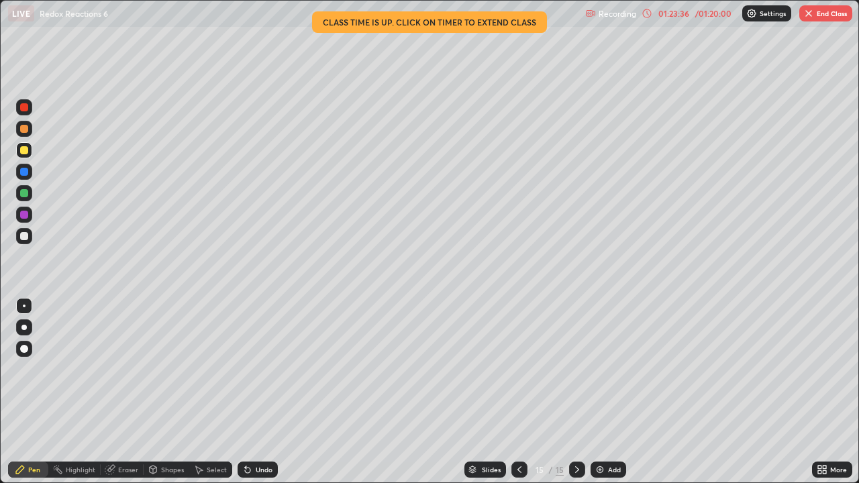
click at [826, 17] on button "End Class" at bounding box center [825, 13] width 53 height 16
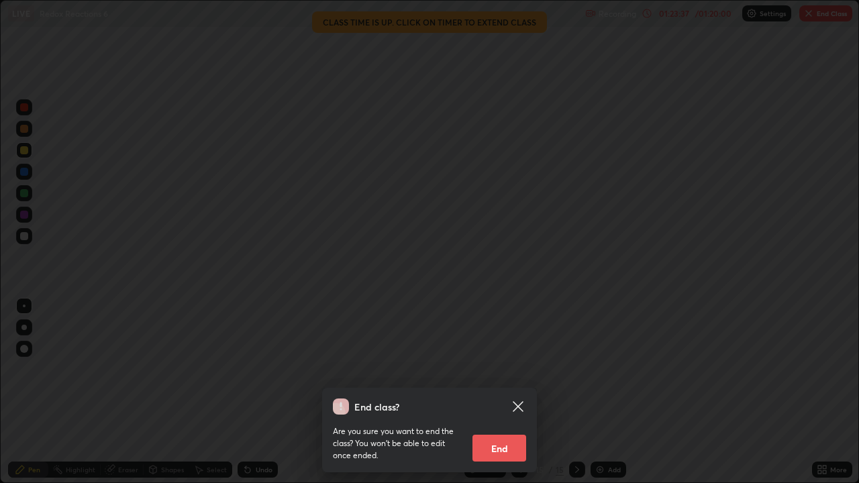
click at [510, 392] on button "End" at bounding box center [499, 448] width 54 height 27
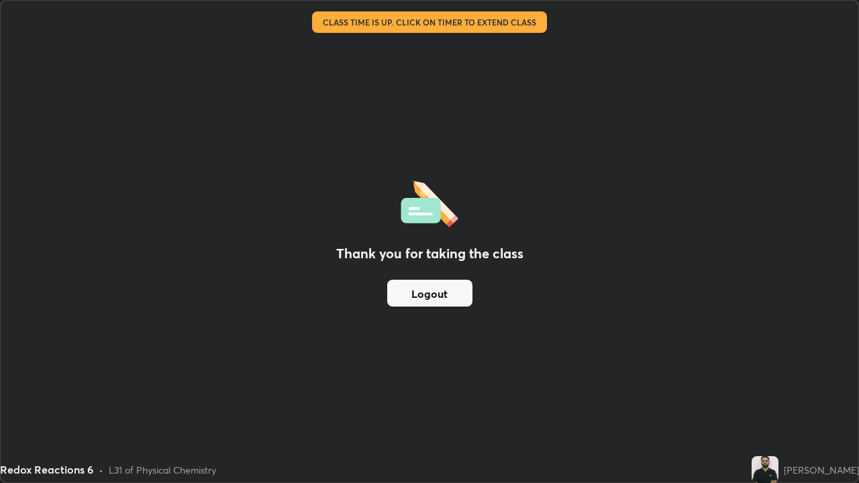
click at [511, 392] on div at bounding box center [519, 469] width 16 height 27
click at [450, 293] on button "Logout" at bounding box center [429, 293] width 85 height 27
